Goal: Check status

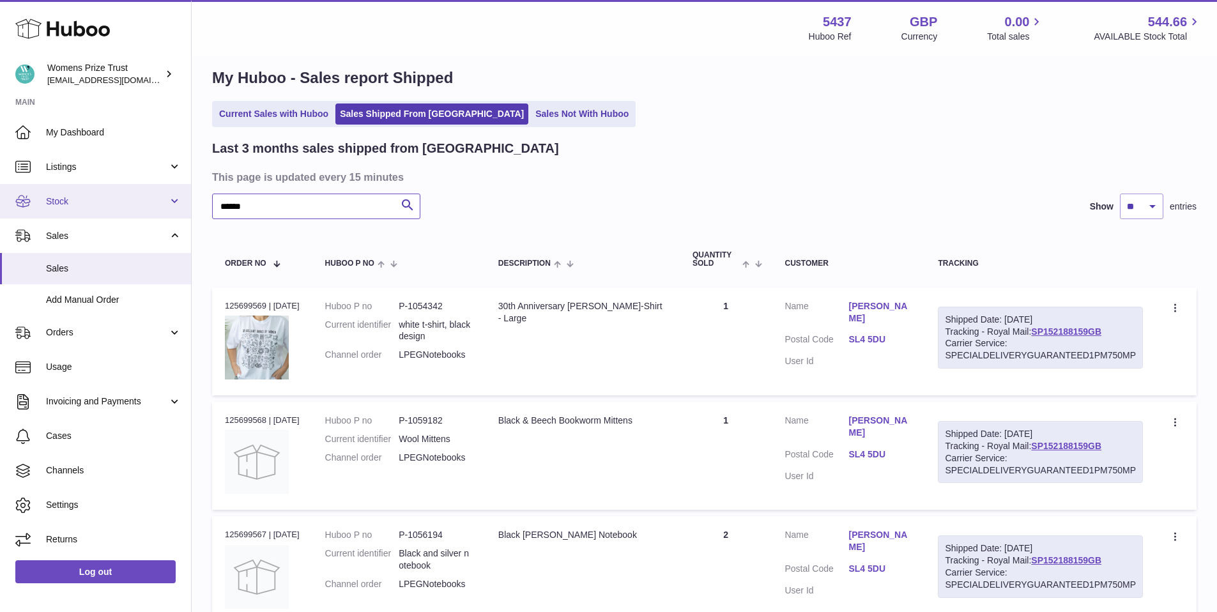
drag, startPoint x: 321, startPoint y: 207, endPoint x: 169, endPoint y: 199, distance: 151.6
click at [169, 199] on div "Huboo Womens Prize Trust info@womensprizeforfiction.co.uk Main My Dashboard Lis…" at bounding box center [608, 469] width 1217 height 969
type input "****"
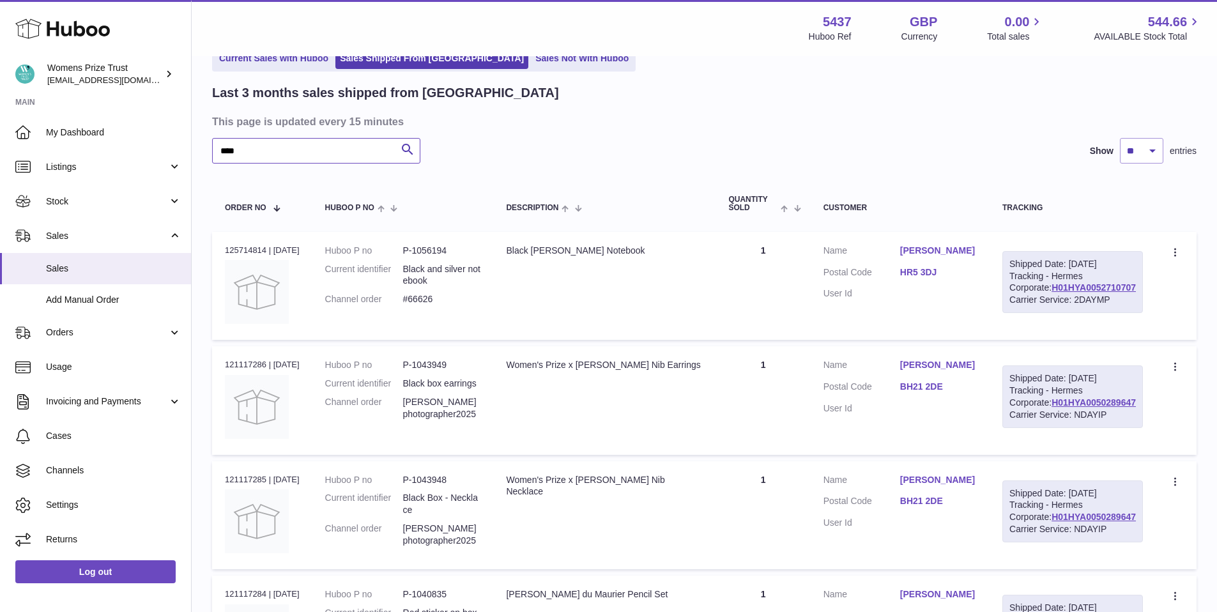
scroll to position [91, 0]
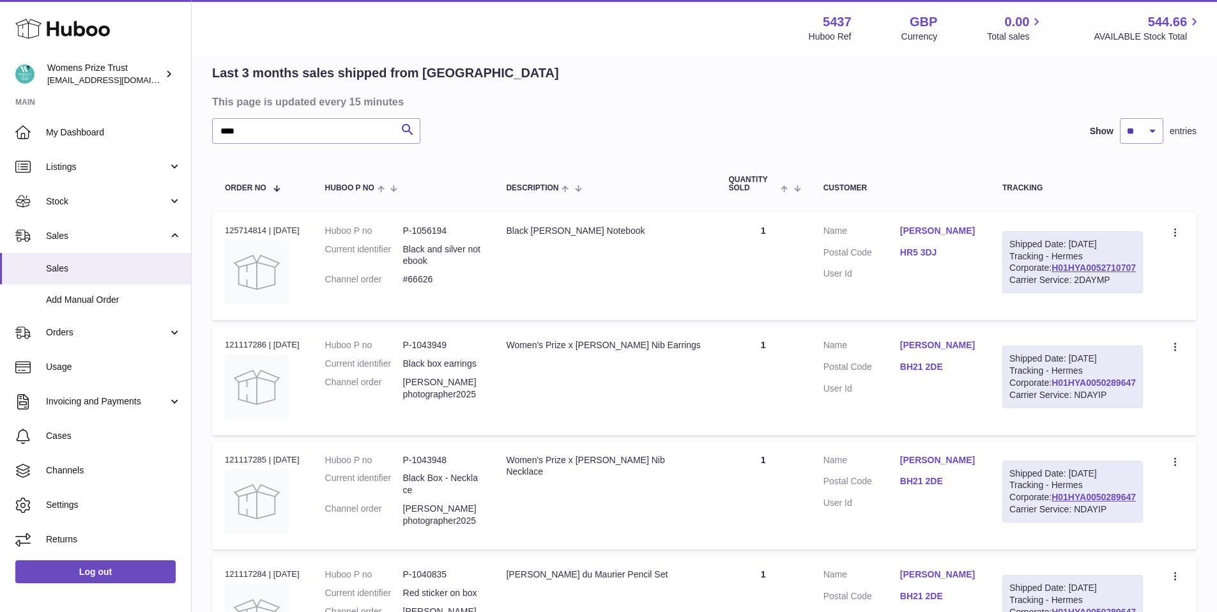
click at [1091, 388] on link "H01HYA0050289647" at bounding box center [1094, 383] width 84 height 10
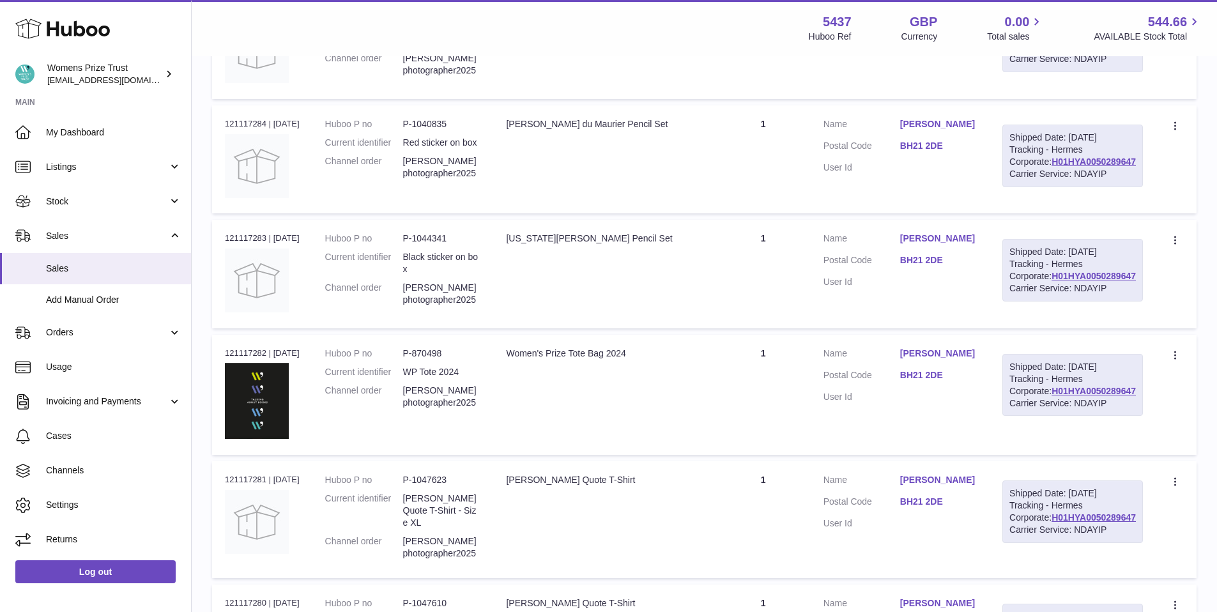
scroll to position [0, 0]
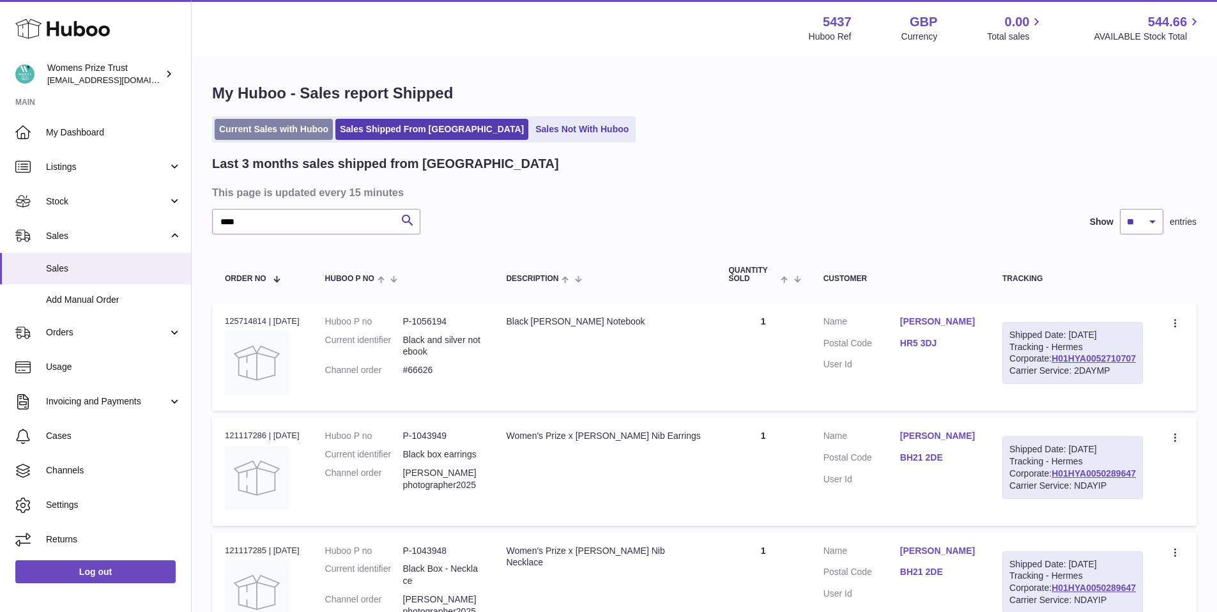
click at [264, 124] on link "Current Sales with Huboo" at bounding box center [274, 129] width 118 height 21
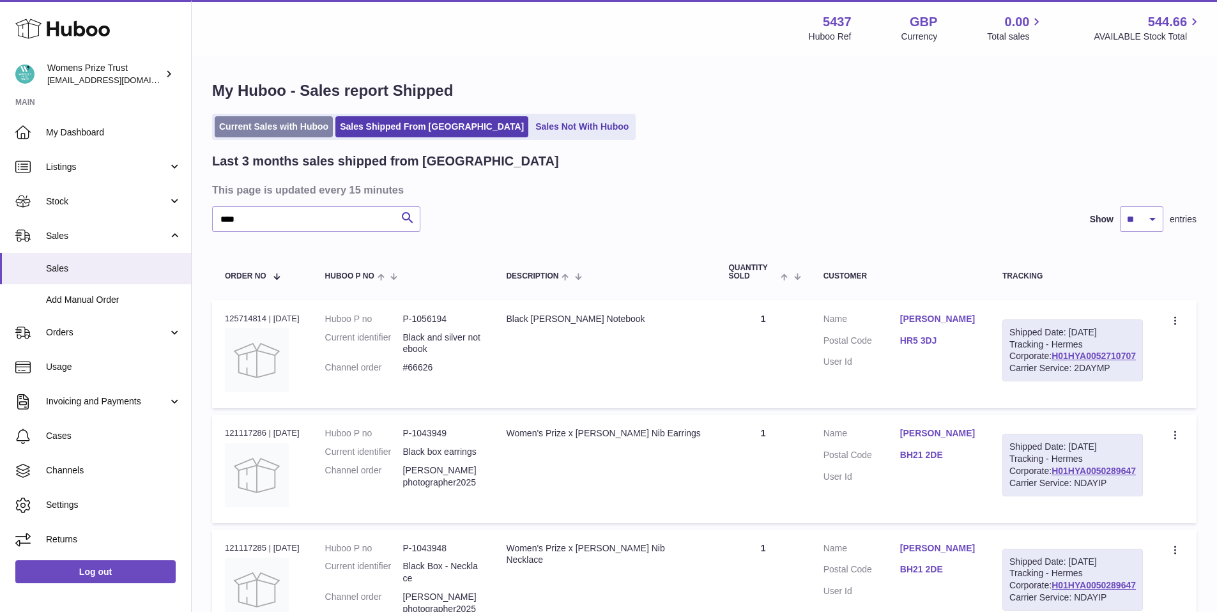
scroll to position [1, 0]
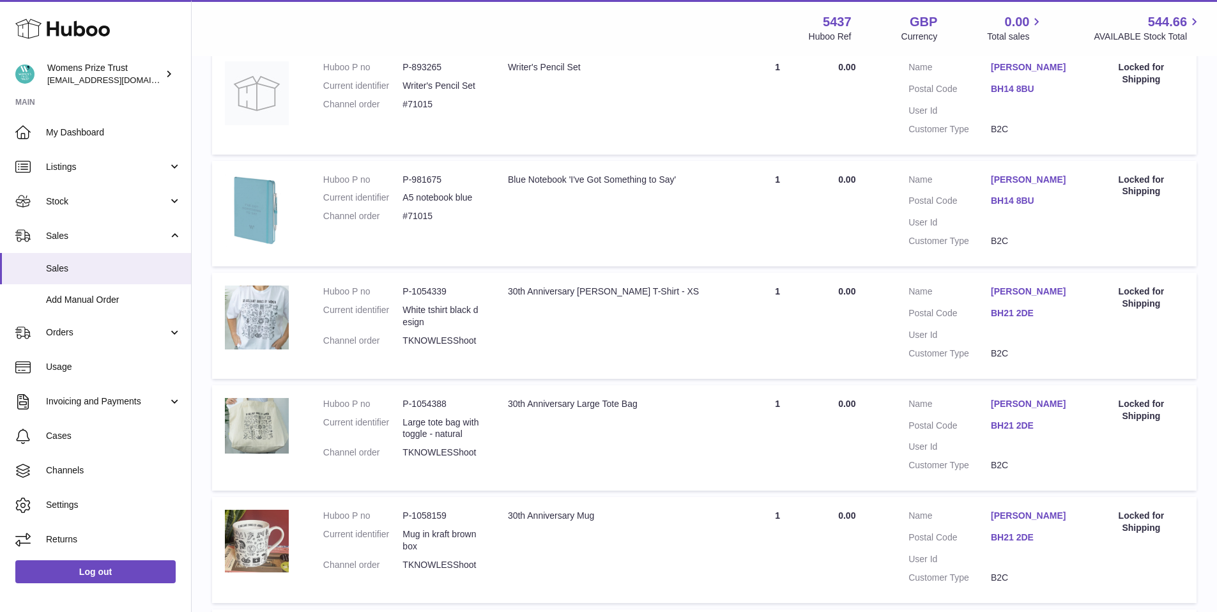
scroll to position [463, 0]
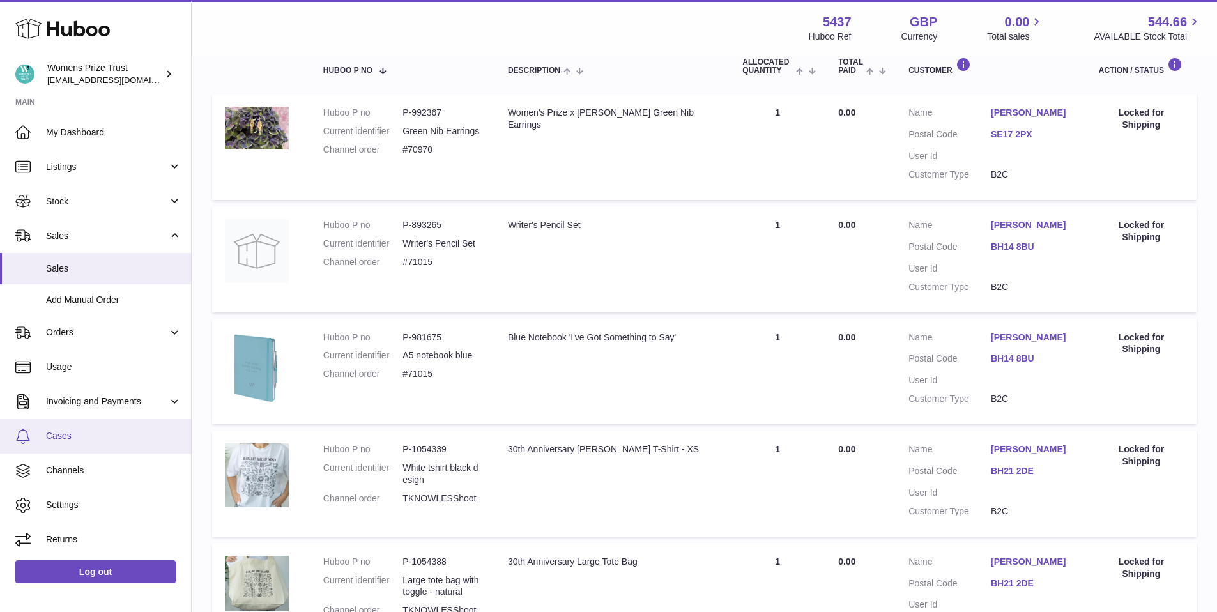
click at [56, 447] on link "Cases" at bounding box center [95, 436] width 191 height 34
